Goal: Transaction & Acquisition: Subscribe to service/newsletter

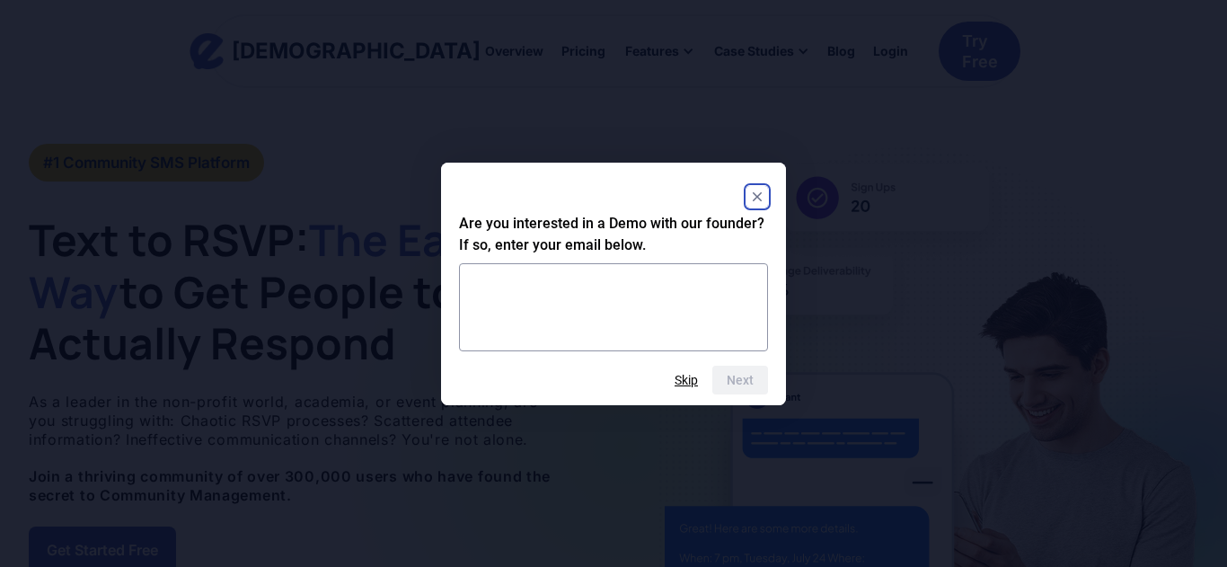
click at [756, 202] on rect "Close" at bounding box center [758, 197] width 22 height 22
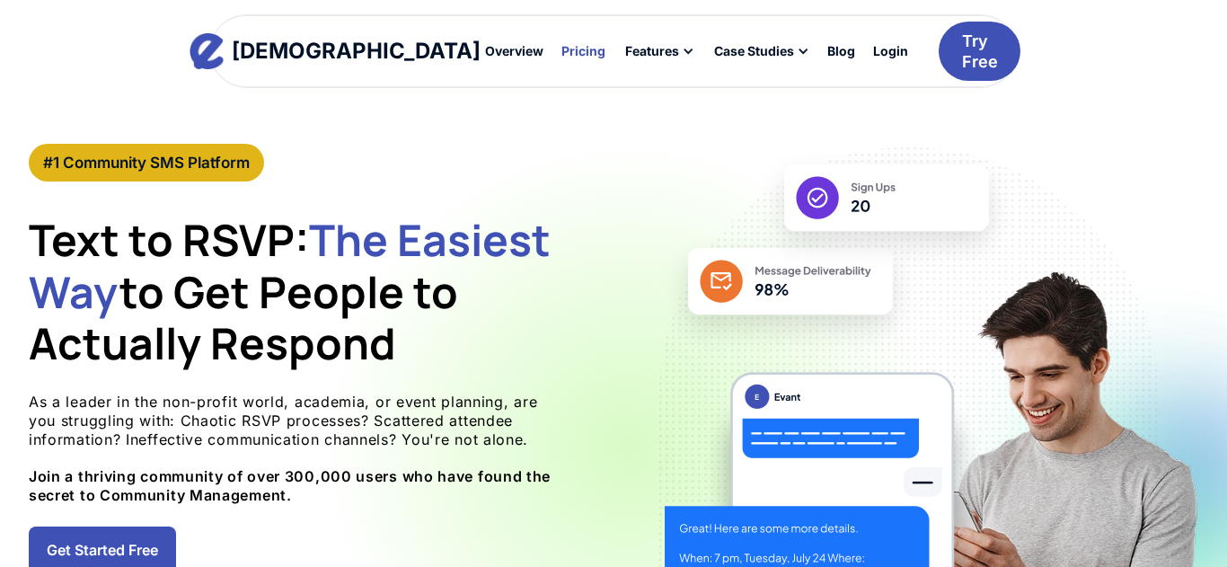
click at [562, 54] on div "Pricing" at bounding box center [584, 51] width 44 height 13
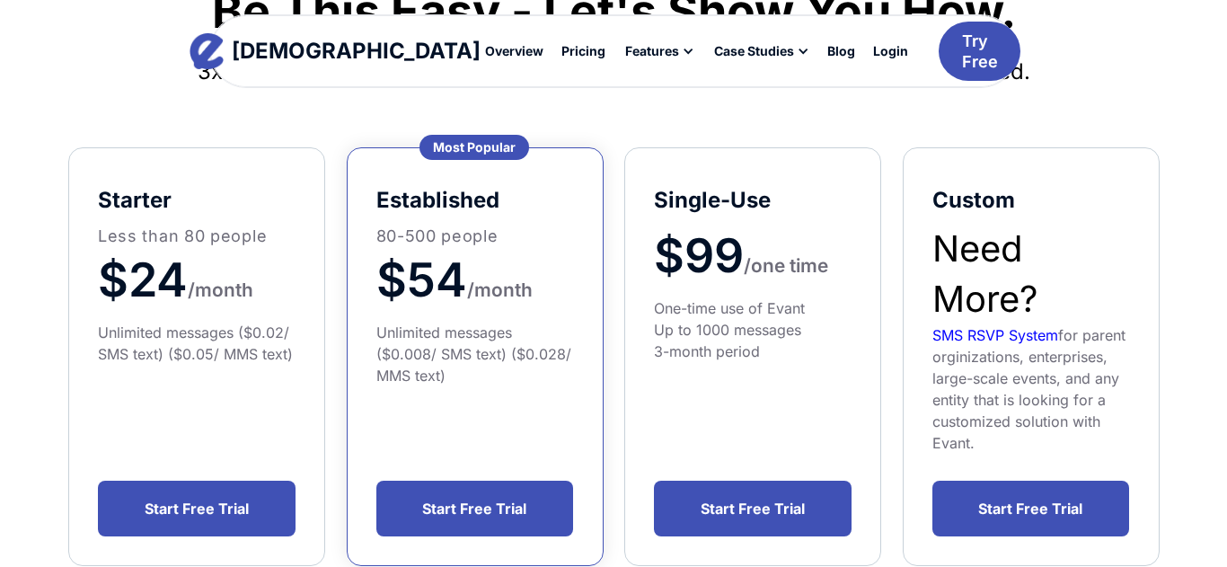
scroll to position [288, 0]
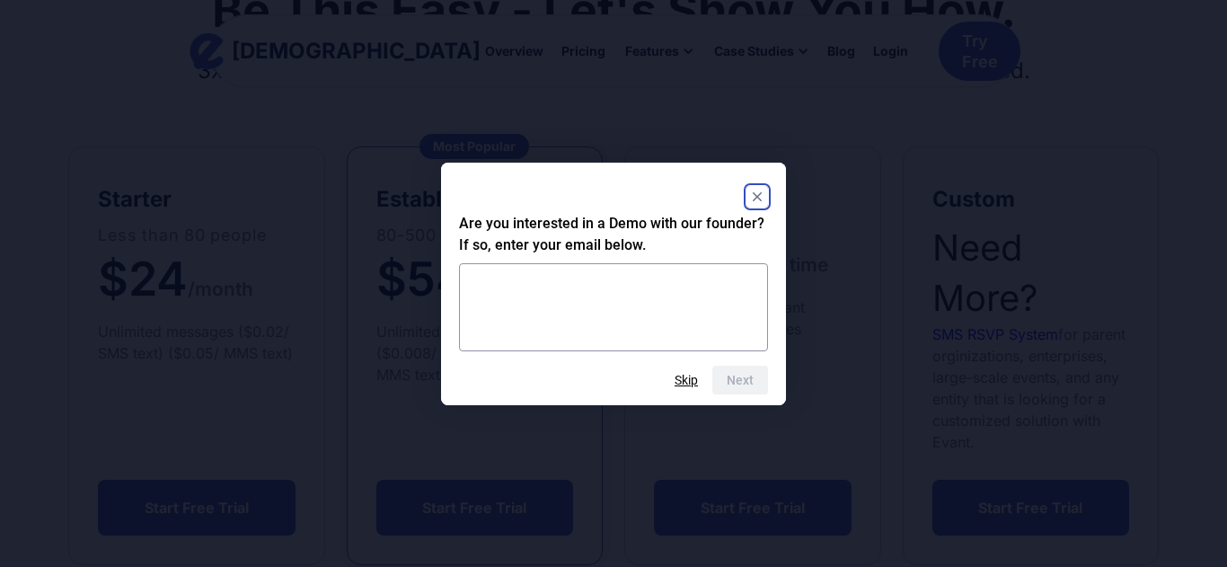
click at [754, 191] on rect "Close" at bounding box center [758, 197] width 22 height 22
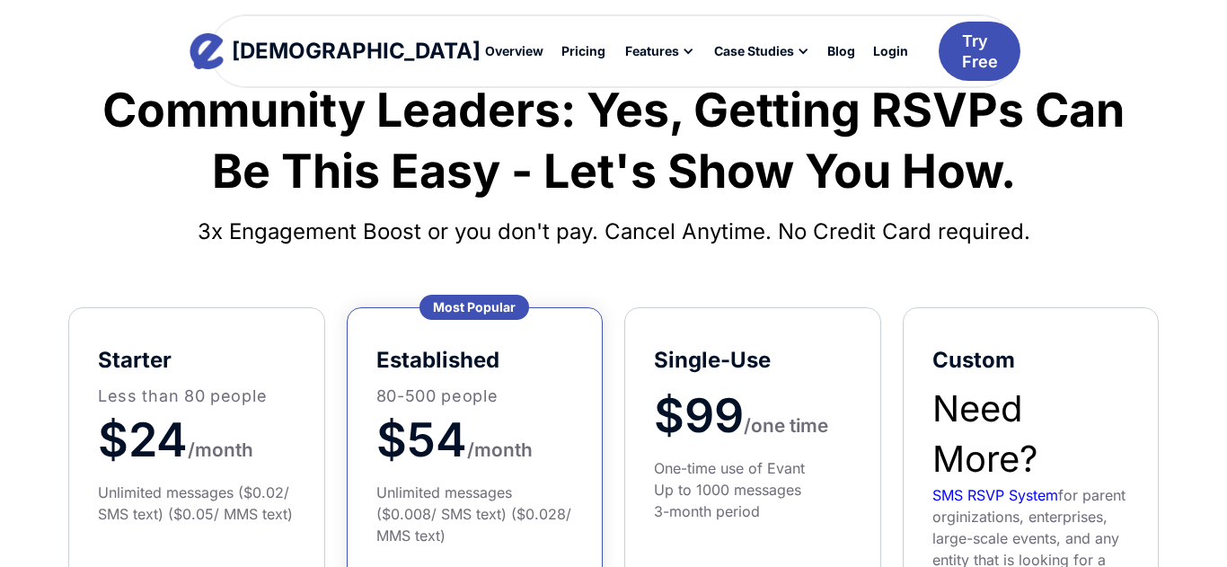
scroll to position [133, 0]
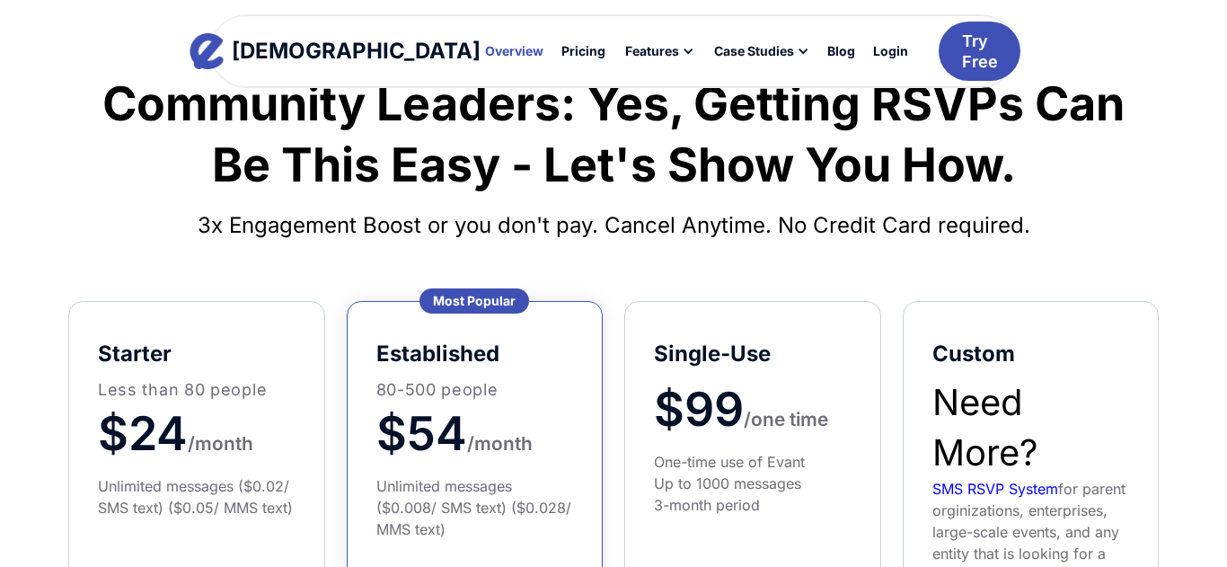
click at [485, 49] on div "Overview" at bounding box center [514, 51] width 58 height 13
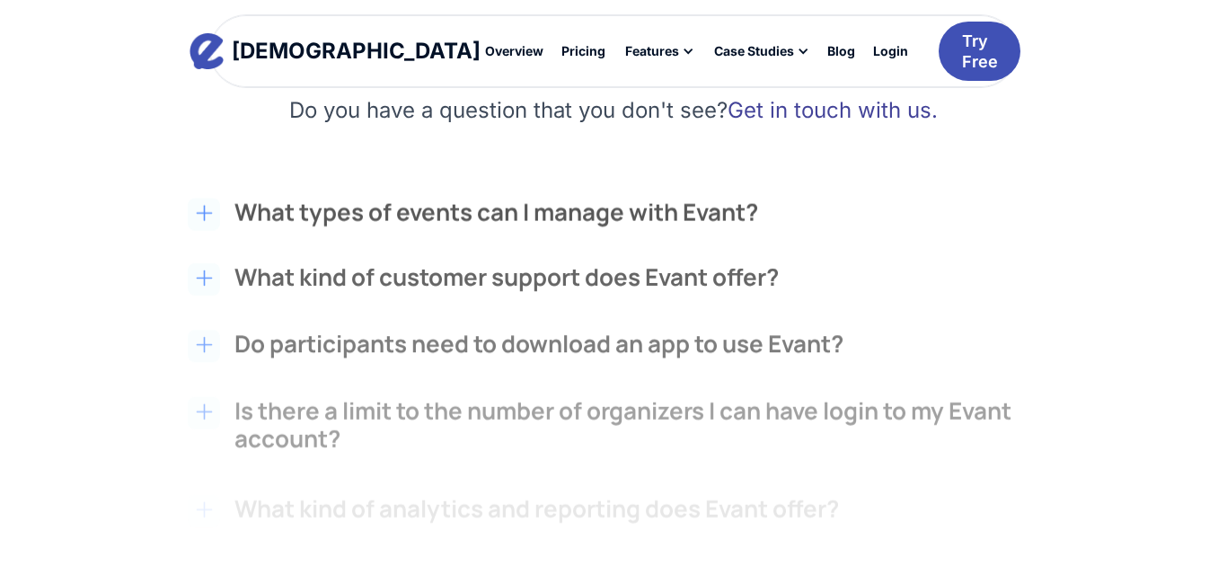
scroll to position [2957, 0]
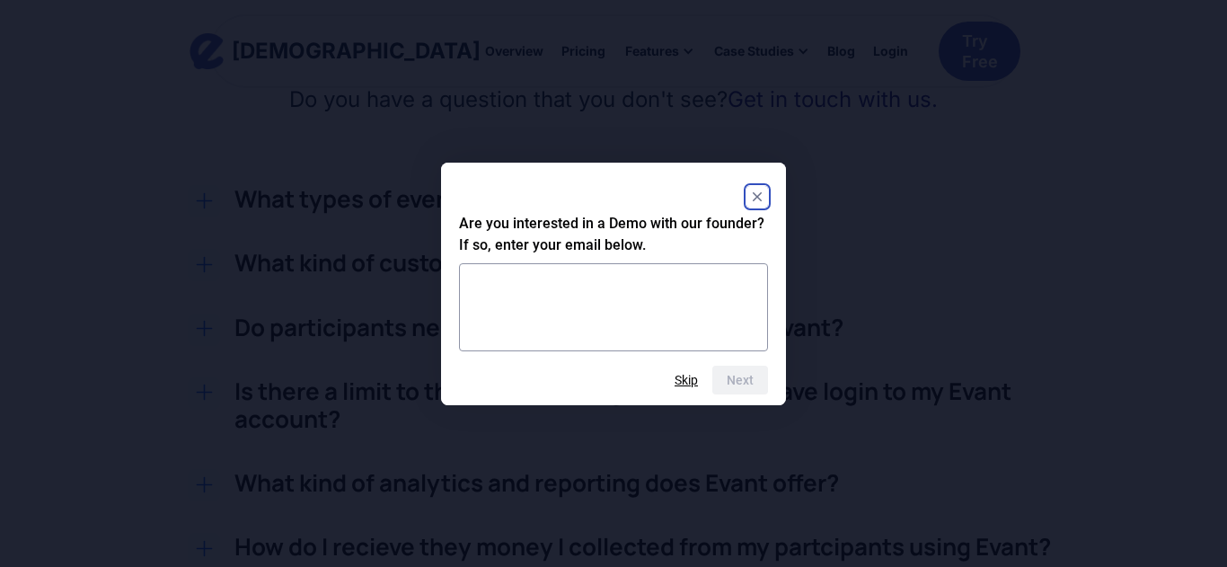
click at [758, 190] on rect "Close" at bounding box center [758, 197] width 22 height 22
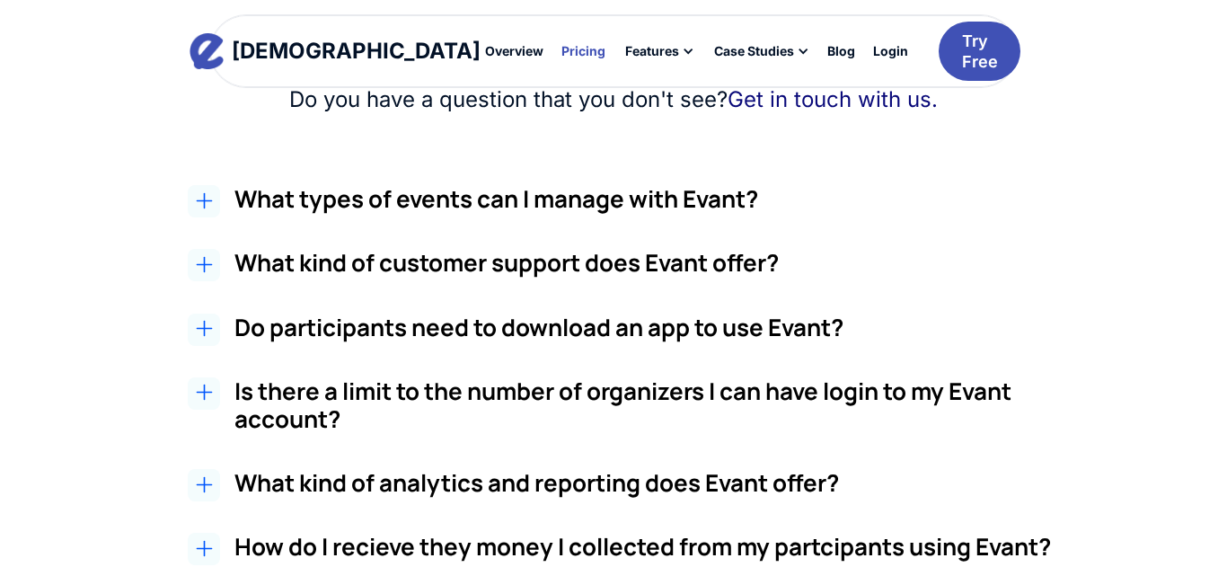
click at [562, 50] on div "Pricing" at bounding box center [584, 51] width 44 height 13
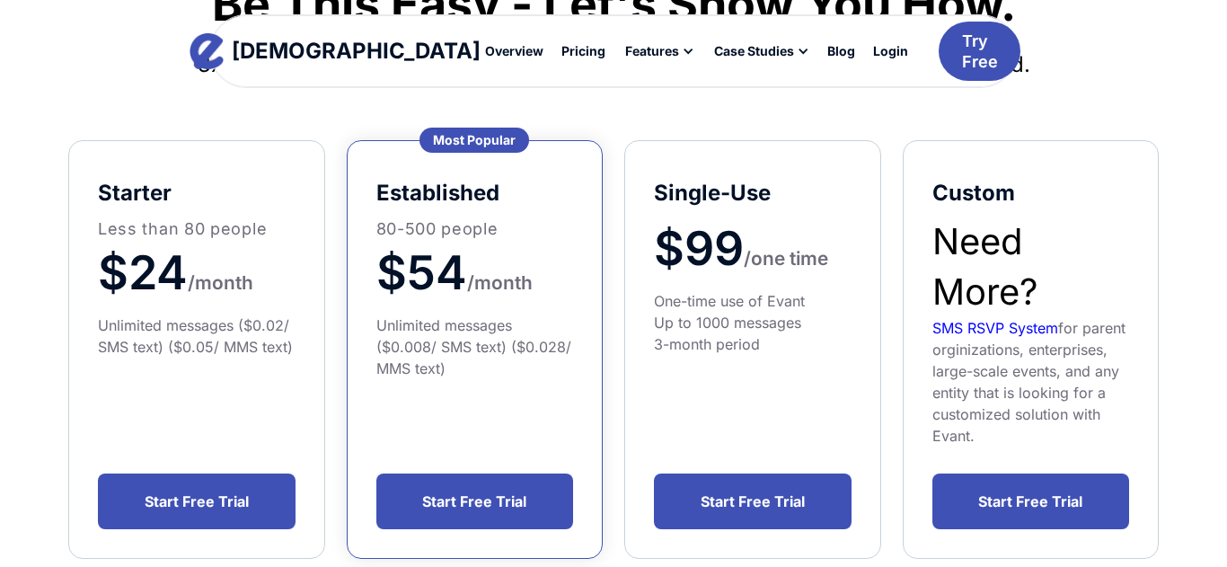
scroll to position [297, 0]
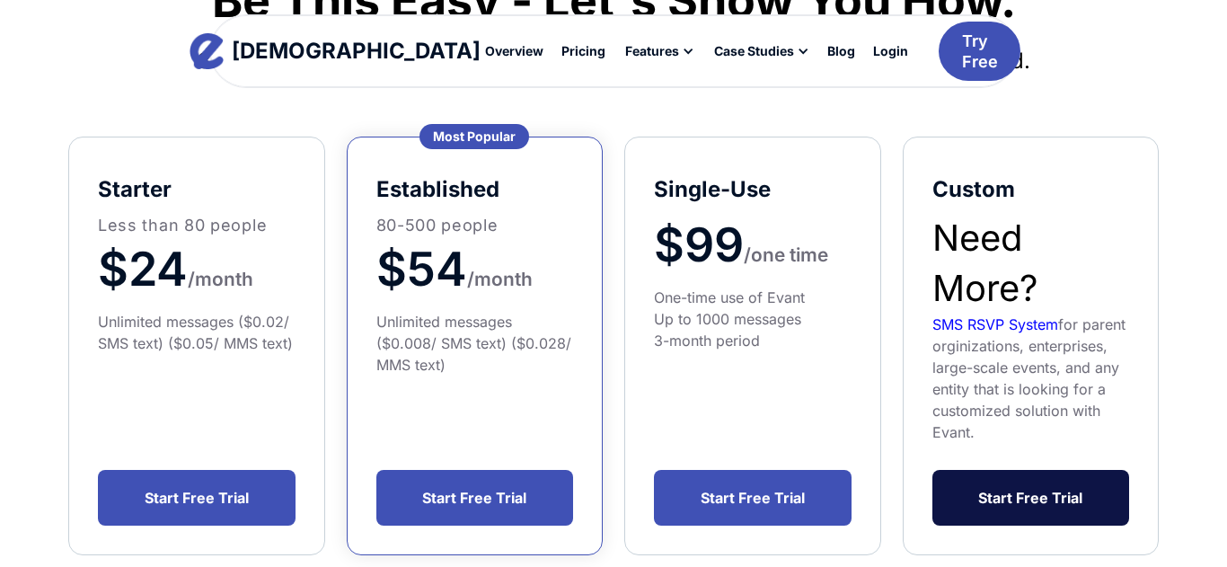
click at [1019, 495] on link "Start Free Trial" at bounding box center [1032, 498] width 198 height 56
